Goal: Task Accomplishment & Management: Complete application form

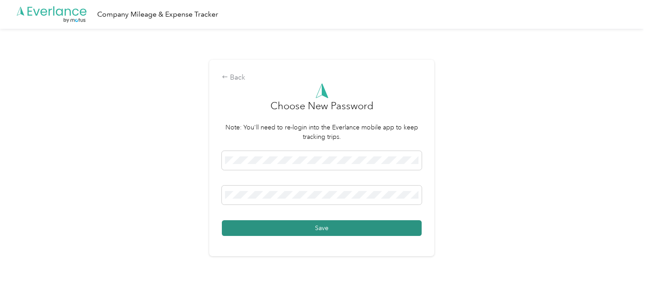
click at [300, 229] on button "Save" at bounding box center [322, 228] width 200 height 16
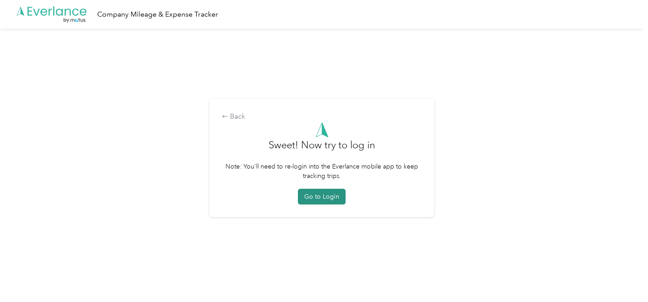
click at [324, 196] on button "Go to Login" at bounding box center [322, 197] width 48 height 16
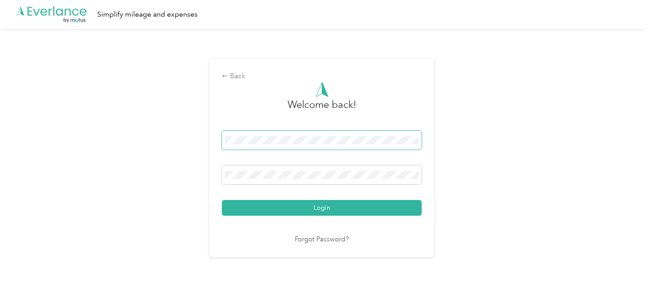
click at [222, 200] on button "Login" at bounding box center [322, 208] width 200 height 16
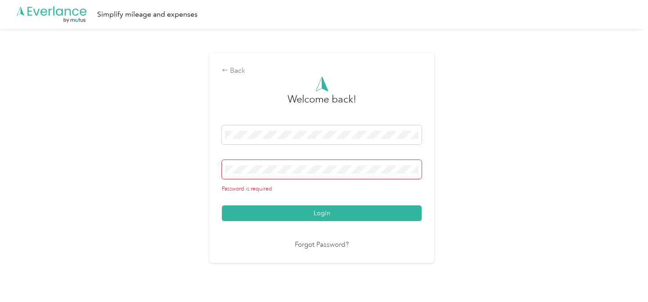
click at [270, 164] on span at bounding box center [322, 169] width 200 height 19
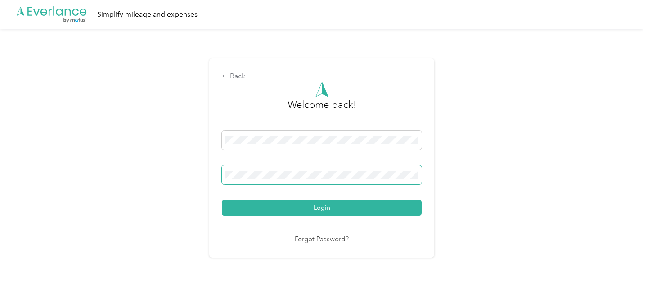
click at [222, 200] on button "Login" at bounding box center [322, 208] width 200 height 16
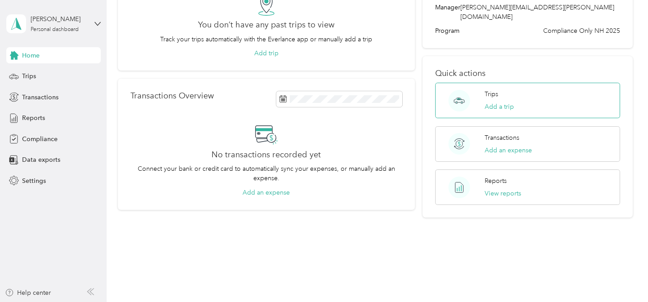
scroll to position [91, 0]
click at [34, 136] on span "Compliance" at bounding box center [40, 139] width 36 height 9
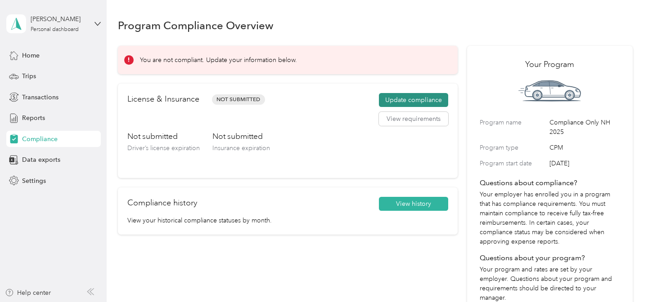
click at [395, 99] on button "Update compliance" at bounding box center [413, 100] width 69 height 14
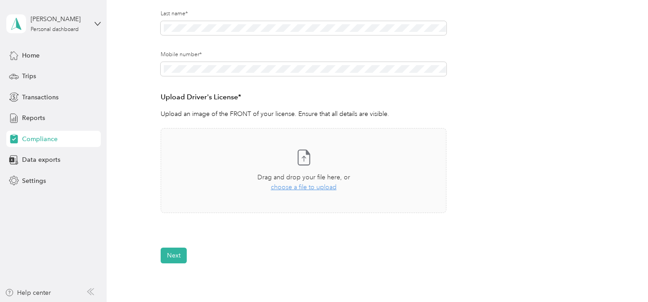
scroll to position [170, 0]
click at [316, 167] on div "Take a photo or choose a photo from your library Drag and drop your file here, …" at bounding box center [303, 170] width 271 height 70
click at [135, 156] on div "Employee details & driver’s license License Insurance declaration Insurance Veh…" at bounding box center [375, 90] width 515 height 344
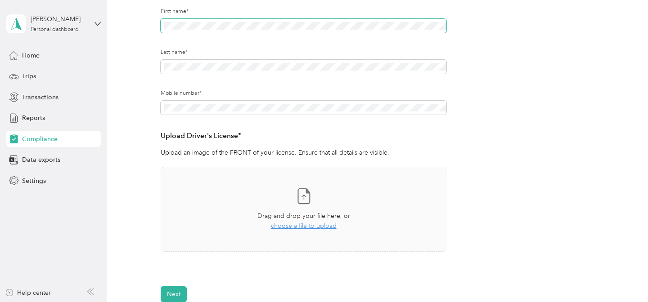
scroll to position [130, 0]
click at [304, 224] on span "choose a file to upload" at bounding box center [304, 226] width 66 height 8
click at [332, 226] on span "choose a file to upload" at bounding box center [304, 226] width 66 height 8
click at [495, 225] on form "Employee details & driver’s license License Insurance declaration Insurance Veh…" at bounding box center [375, 130] width 429 height 344
click at [307, 224] on span "choose a file to upload" at bounding box center [304, 226] width 66 height 8
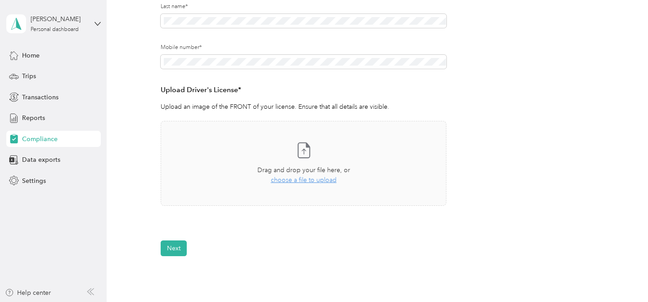
scroll to position [186, 0]
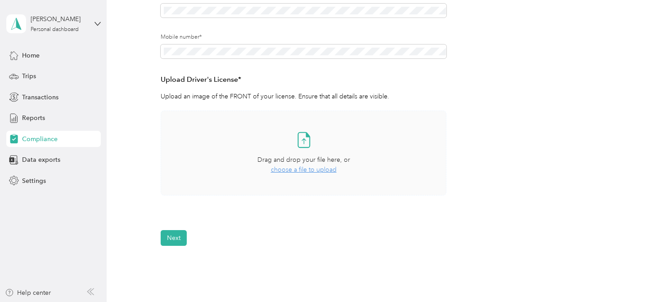
click at [319, 172] on span "choose a file to upload" at bounding box center [304, 170] width 66 height 8
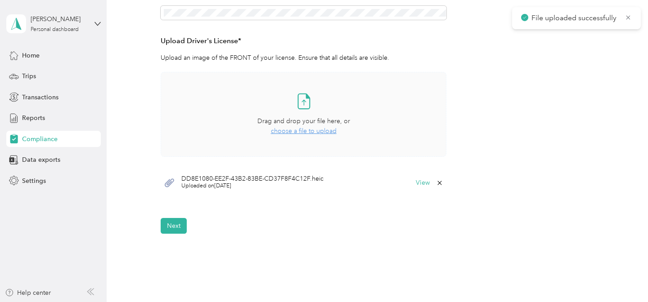
scroll to position [233, 0]
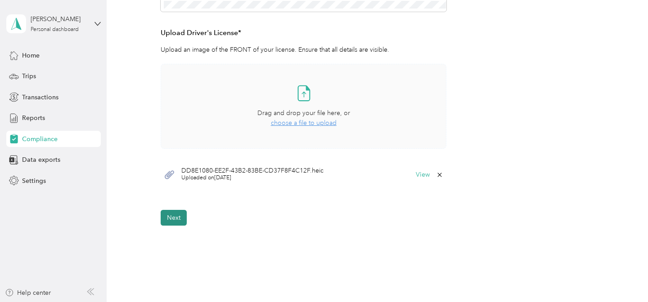
click at [180, 220] on button "Next" at bounding box center [174, 218] width 26 height 16
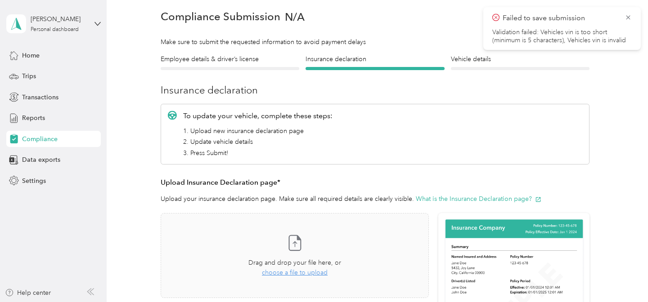
scroll to position [43, 0]
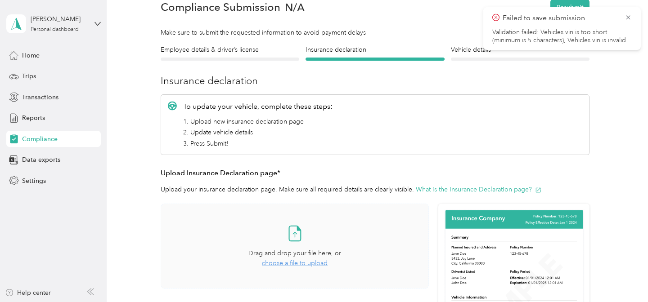
click at [282, 261] on span "choose a file to upload" at bounding box center [295, 264] width 66 height 8
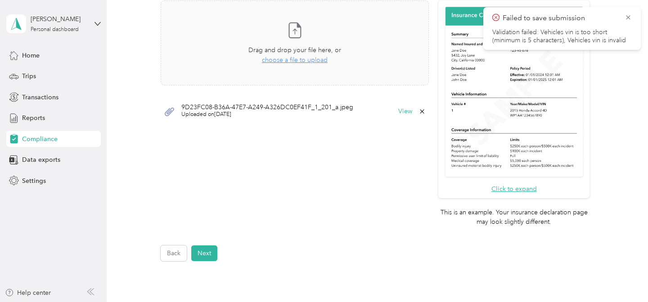
scroll to position [252, 0]
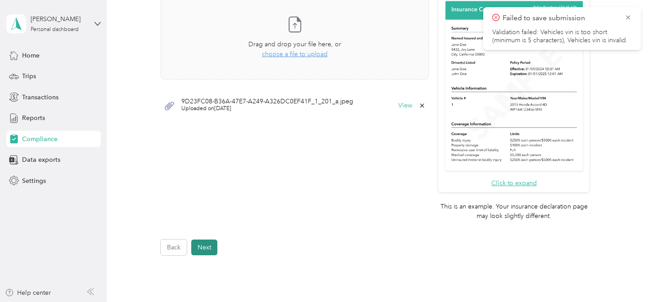
click at [210, 247] on button "Next" at bounding box center [204, 248] width 26 height 16
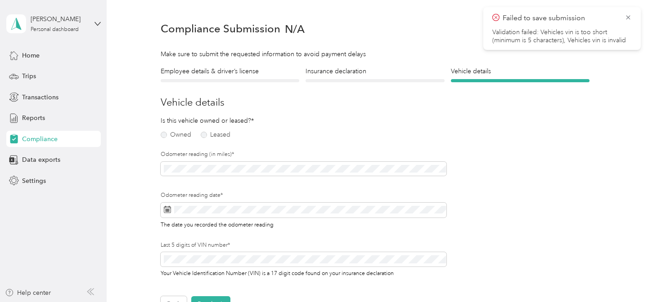
scroll to position [11, 0]
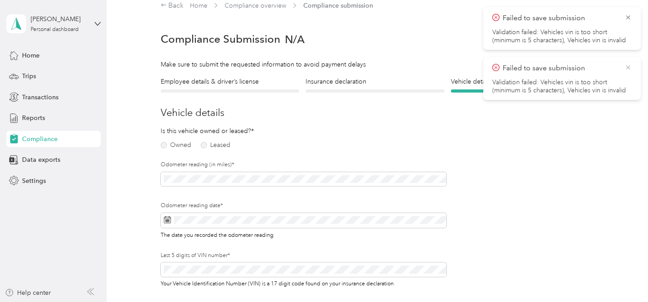
click at [630, 67] on icon at bounding box center [628, 67] width 7 height 8
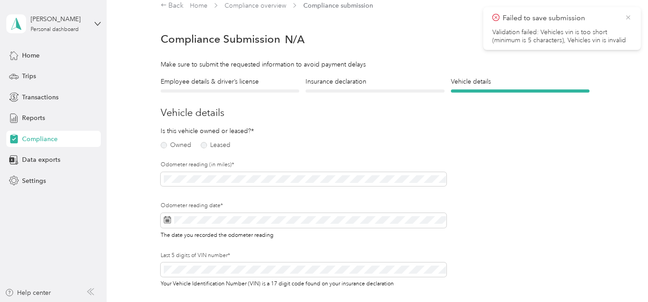
click at [628, 18] on icon at bounding box center [628, 17] width 4 height 4
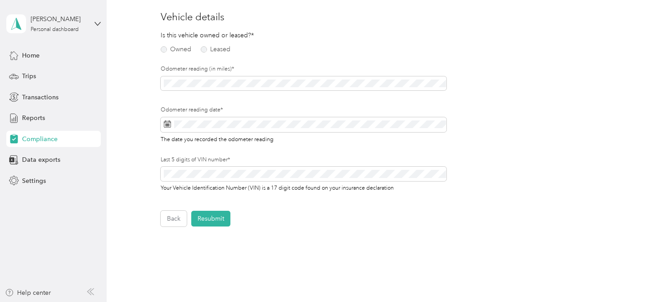
scroll to position [118, 0]
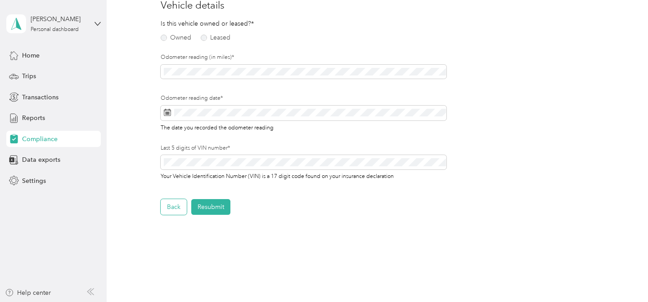
click at [162, 208] on button "Back" at bounding box center [174, 207] width 26 height 16
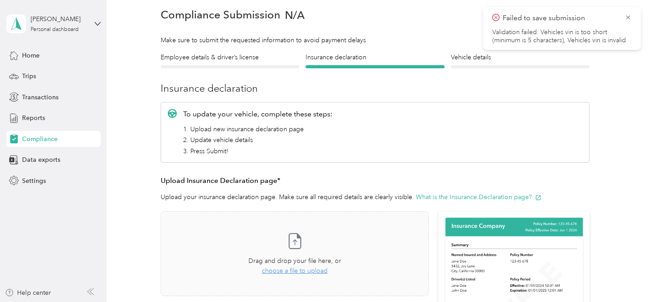
scroll to position [39, 0]
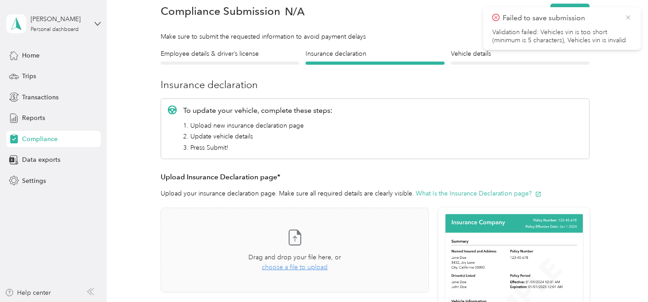
click at [630, 17] on icon at bounding box center [628, 17] width 7 height 8
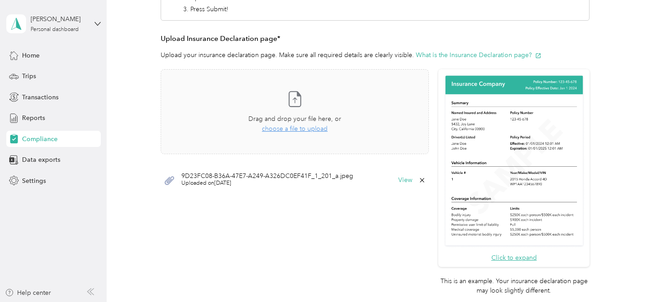
scroll to position [178, 0]
click at [507, 190] on img at bounding box center [514, 161] width 142 height 174
click at [505, 256] on button "Click to expand" at bounding box center [513, 257] width 45 height 9
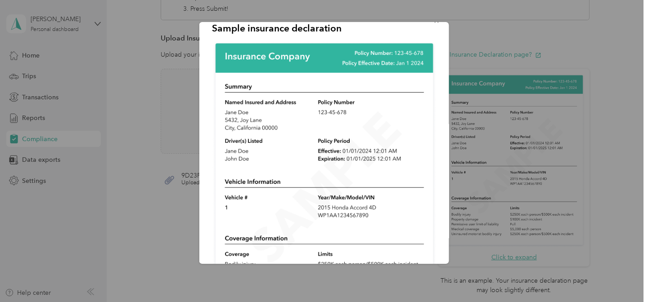
scroll to position [0, 0]
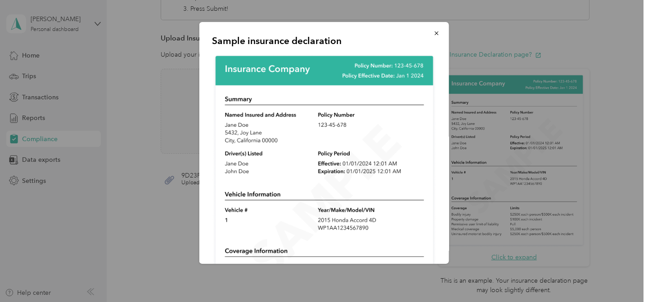
click at [479, 171] on div "Sample insurance declaration" at bounding box center [449, 144] width 250 height 245
click at [437, 33] on icon "button" at bounding box center [436, 33] width 6 height 6
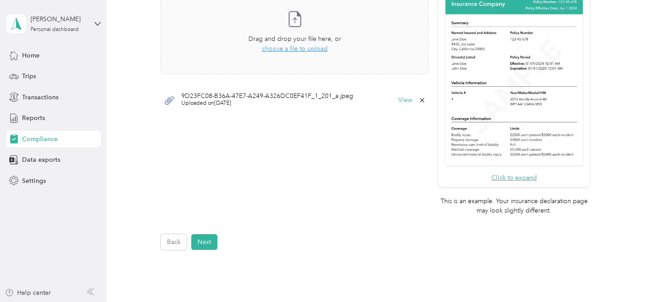
scroll to position [260, 0]
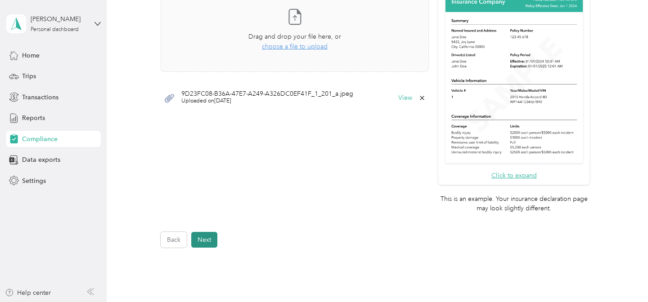
click at [208, 238] on button "Next" at bounding box center [204, 240] width 26 height 16
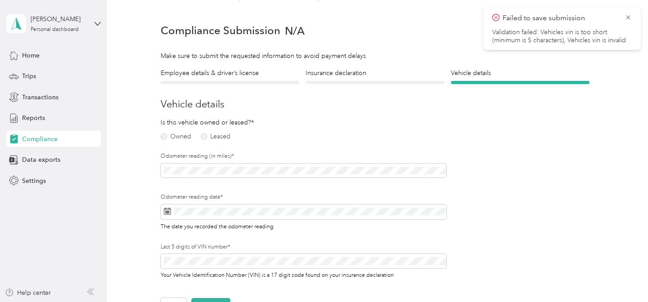
scroll to position [11, 0]
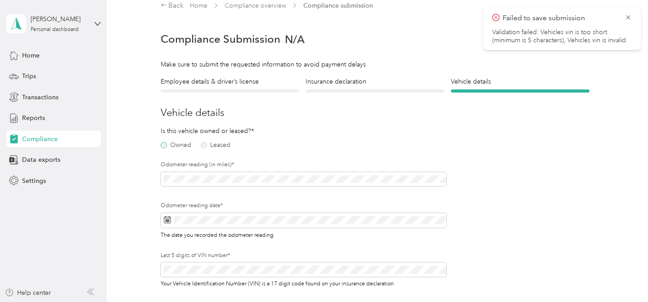
click at [185, 147] on label "Owned" at bounding box center [176, 145] width 31 height 6
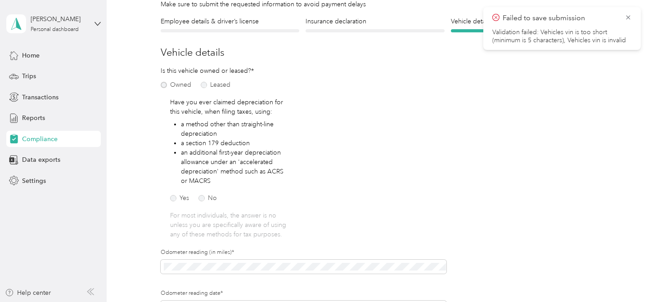
scroll to position [77, 0]
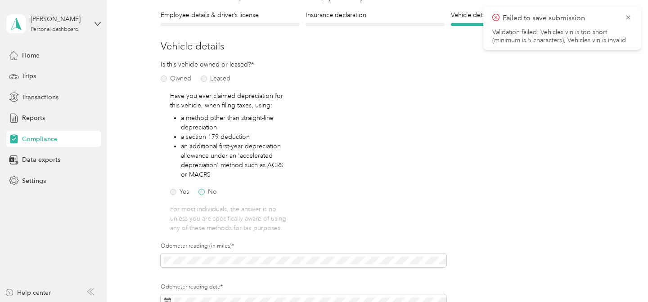
click at [205, 190] on label "No" at bounding box center [207, 192] width 18 height 6
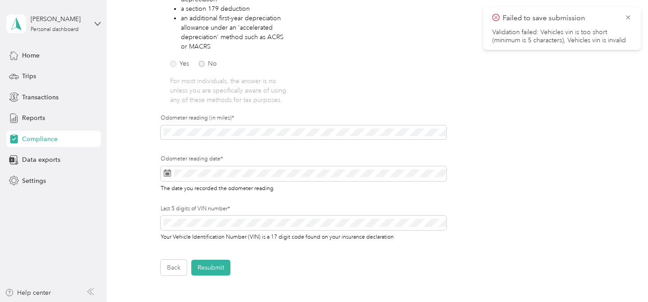
scroll to position [205, 0]
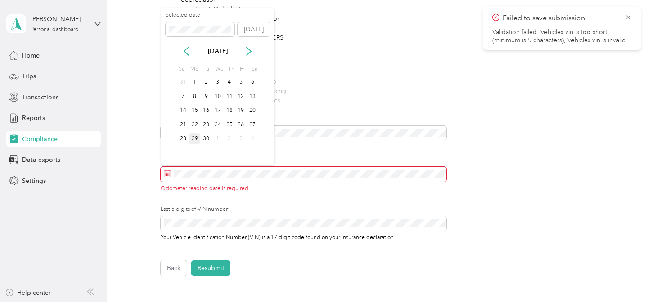
click at [193, 139] on div "29" at bounding box center [195, 139] width 12 height 11
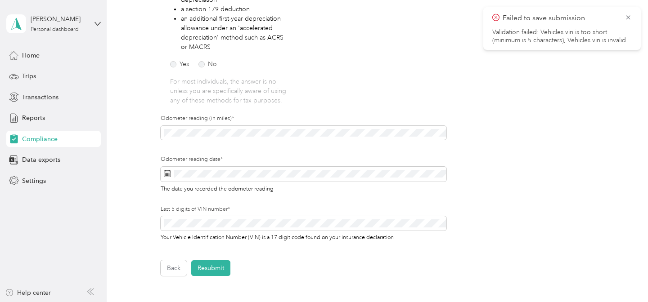
click at [328, 103] on div "Is this vehicle owned or leased?* Owned Leased Have you ever claimed depreciati…" at bounding box center [304, 93] width 286 height 322
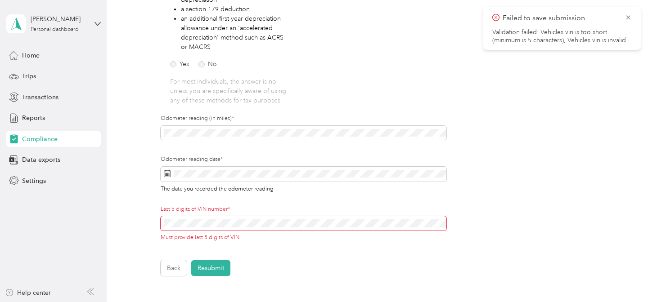
click at [225, 220] on div "Last 5 digits of VIN number* Must provide last 5 digits of VIN" at bounding box center [304, 224] width 286 height 36
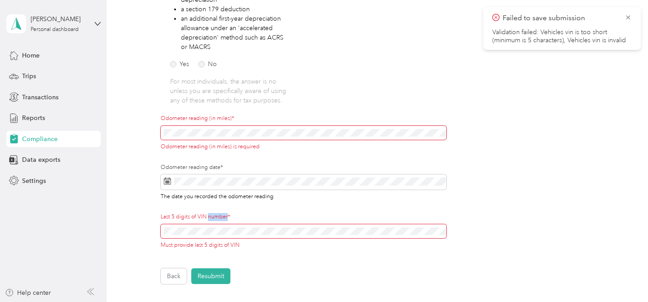
click at [225, 220] on label "Last 5 digits of VIN number*" at bounding box center [304, 217] width 286 height 8
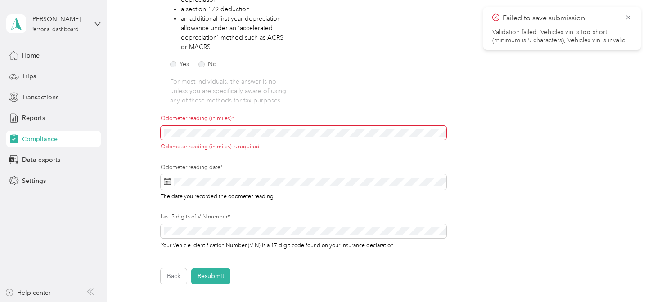
click at [274, 139] on span at bounding box center [304, 133] width 286 height 14
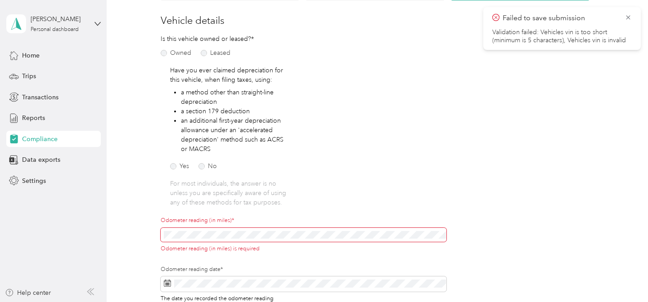
scroll to position [102, 0]
click at [628, 18] on icon at bounding box center [628, 17] width 4 height 4
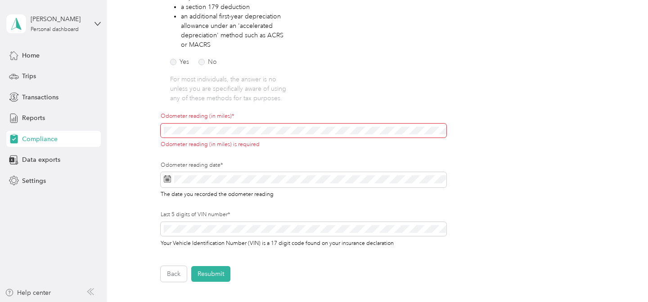
scroll to position [211, 0]
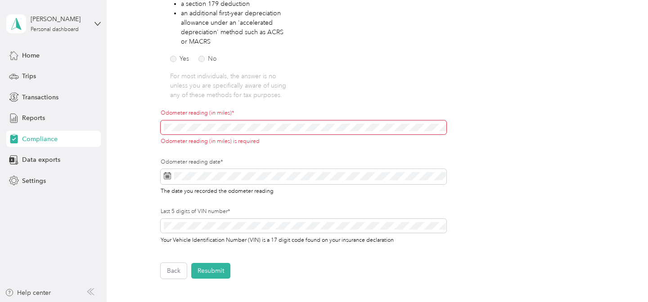
click at [386, 121] on span at bounding box center [304, 128] width 286 height 14
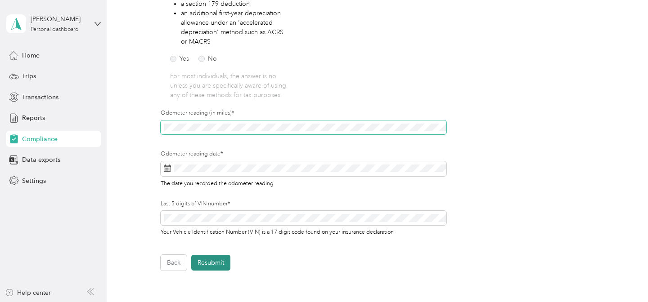
scroll to position [291, 0]
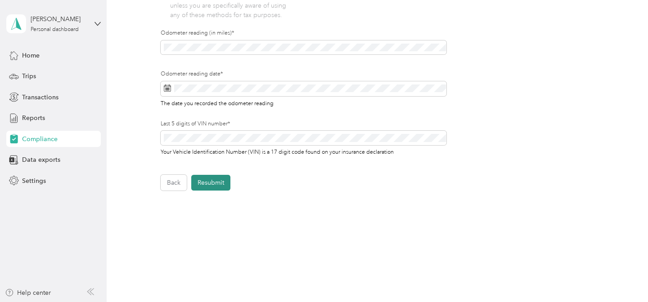
click at [216, 185] on button "Resubmit" at bounding box center [210, 183] width 39 height 16
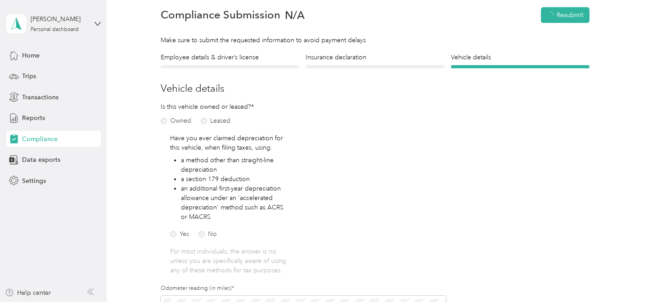
scroll to position [11, 0]
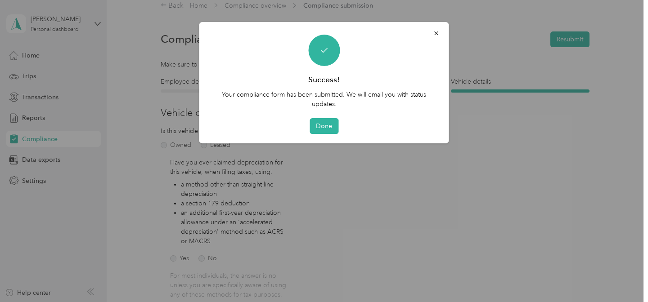
drag, startPoint x: 315, startPoint y: 175, endPoint x: 320, endPoint y: 162, distance: 14.5
click at [315, 171] on div at bounding box center [324, 151] width 648 height 302
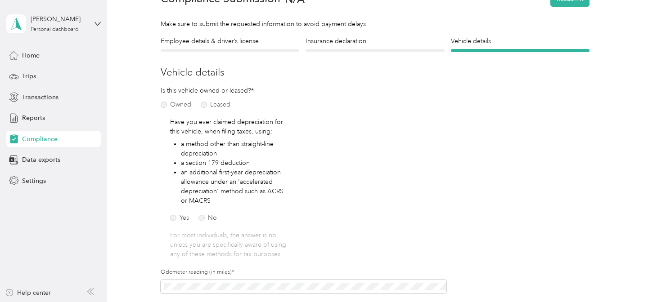
scroll to position [51, 0]
click at [34, 54] on span "Home" at bounding box center [31, 55] width 18 height 9
